Goal: Find specific fact

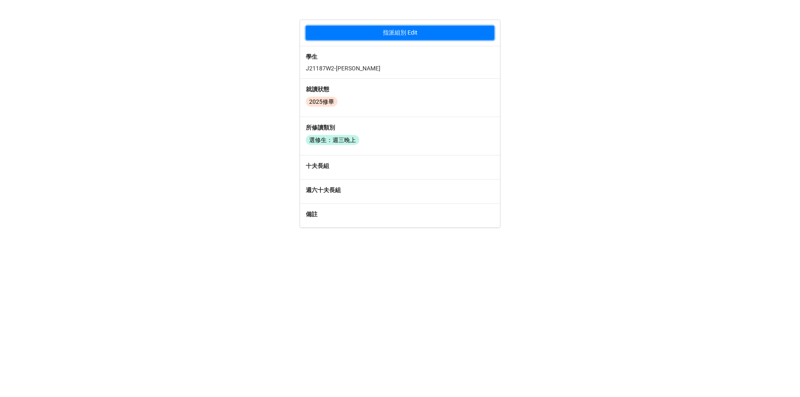
click at [399, 36] on button "指派組別 Edit" at bounding box center [400, 33] width 188 height 14
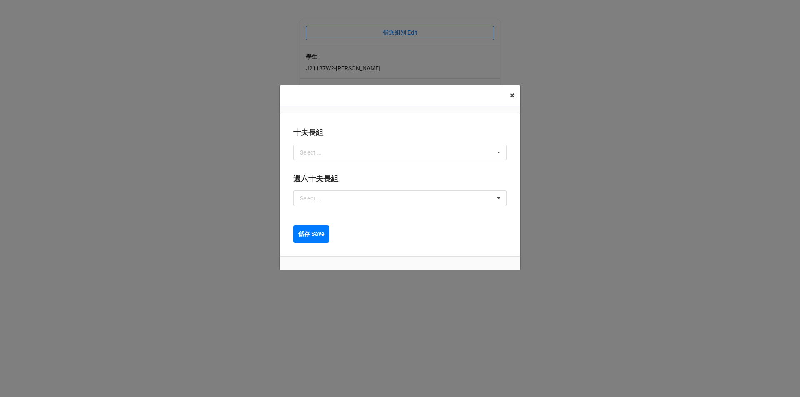
click at [512, 96] on span "×" at bounding box center [512, 95] width 5 height 10
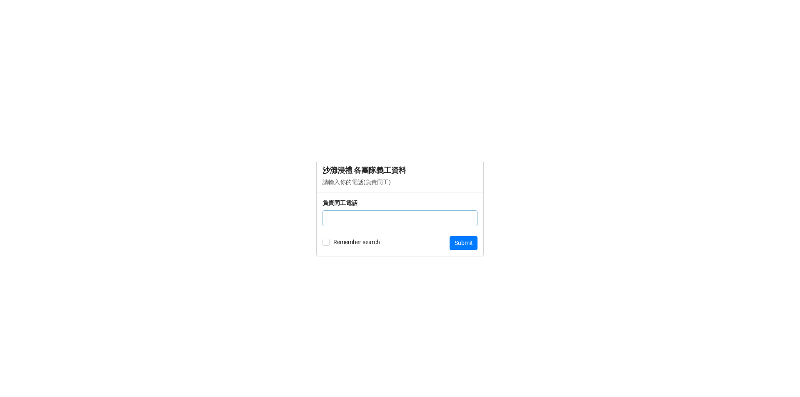
click at [403, 213] on input "text" at bounding box center [399, 218] width 155 height 16
type input "68475453"
click button "Submit" at bounding box center [464, 243] width 28 height 14
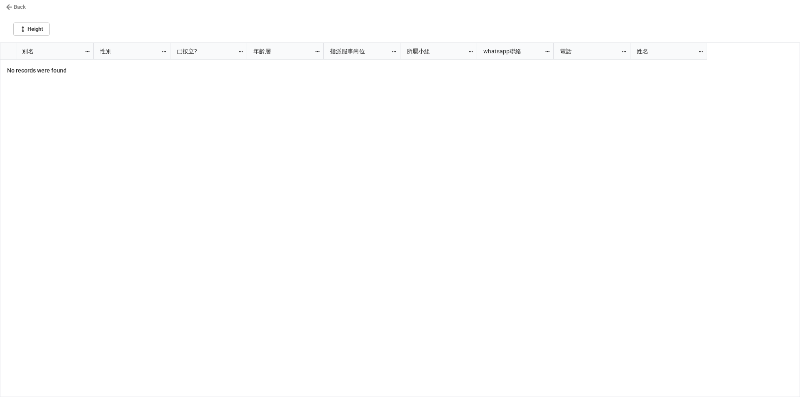
scroll to position [349, 795]
